Goal: Information Seeking & Learning: Learn about a topic

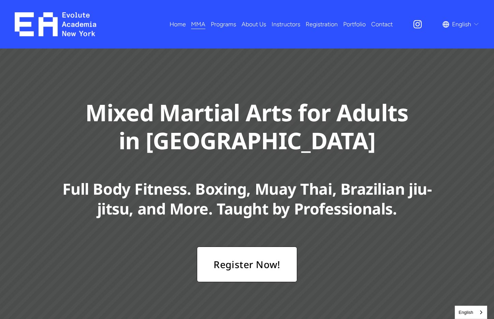
click at [0, 0] on span "Adults MMA" at bounding box center [0, 0] width 0 height 0
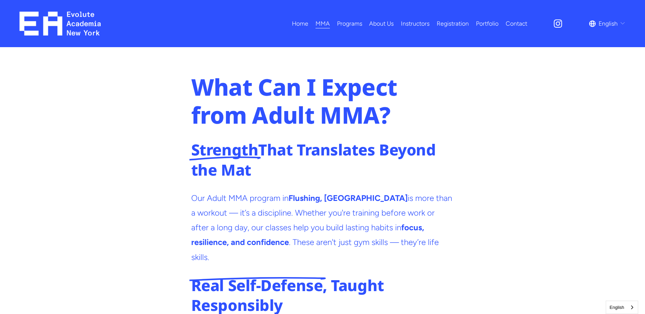
scroll to position [1214, 0]
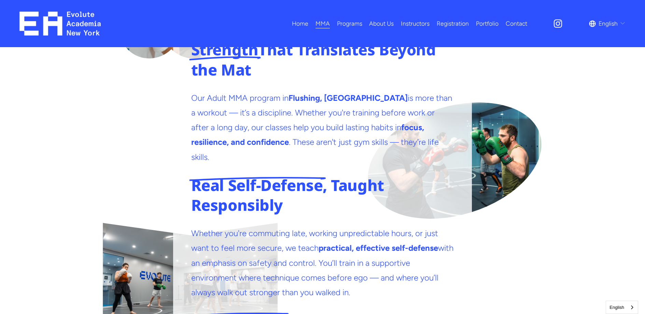
click at [494, 214] on div "What Can I Expect from Adult MMA? Strength That Translates Beyond the Mat Our A…" at bounding box center [322, 254] width 645 height 599
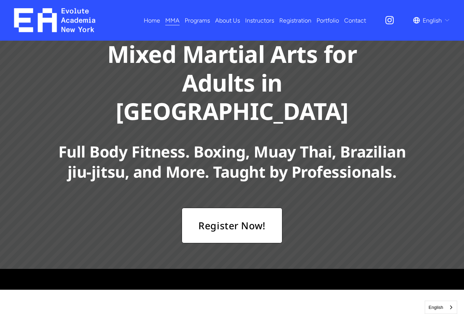
scroll to position [0, 0]
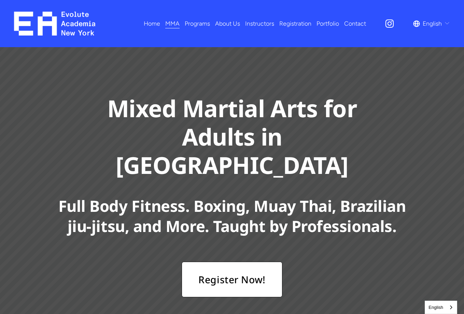
click at [0, 0] on link "All Programs" at bounding box center [0, 0] width 0 height 0
click at [0, 0] on span "Fitness" at bounding box center [0, 0] width 0 height 0
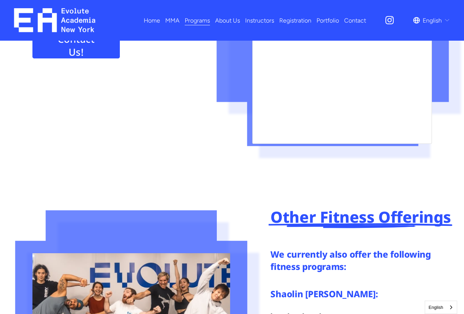
scroll to position [316, 0]
